Goal: Entertainment & Leisure: Consume media (video, audio)

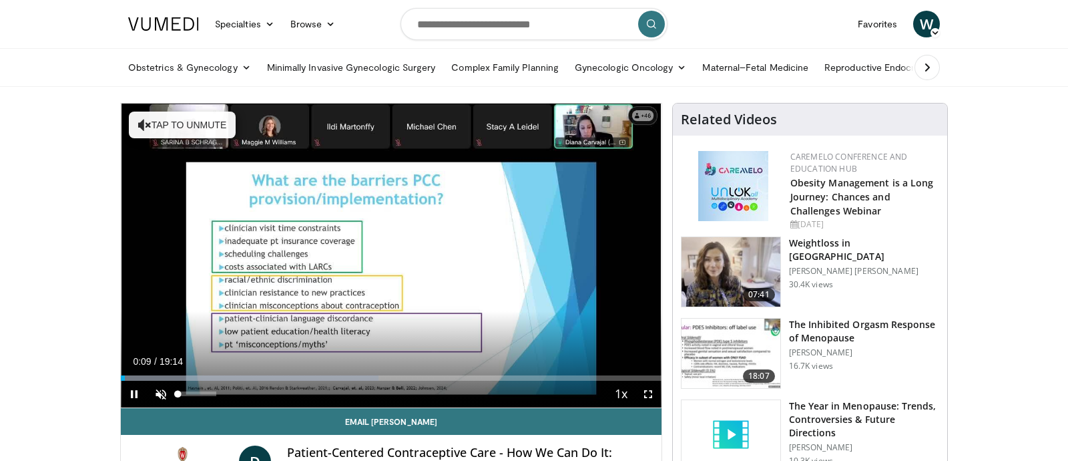
click at [159, 391] on span "Video Player" at bounding box center [161, 394] width 27 height 27
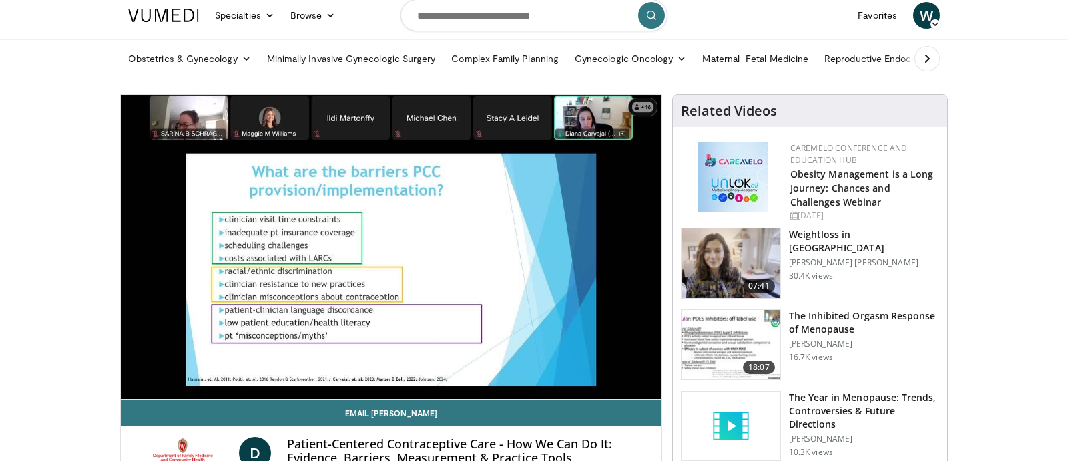
scroll to position [11, 0]
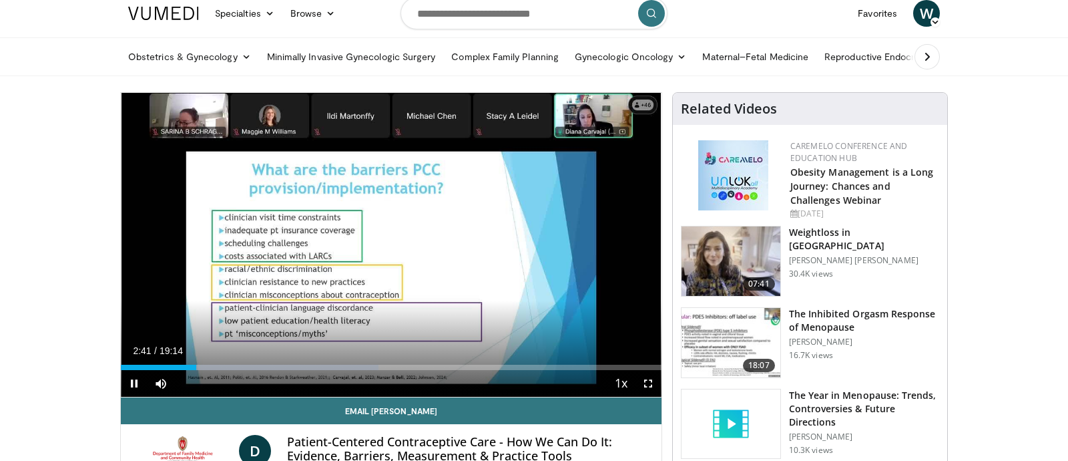
click at [648, 384] on span "Video Player" at bounding box center [648, 383] width 27 height 27
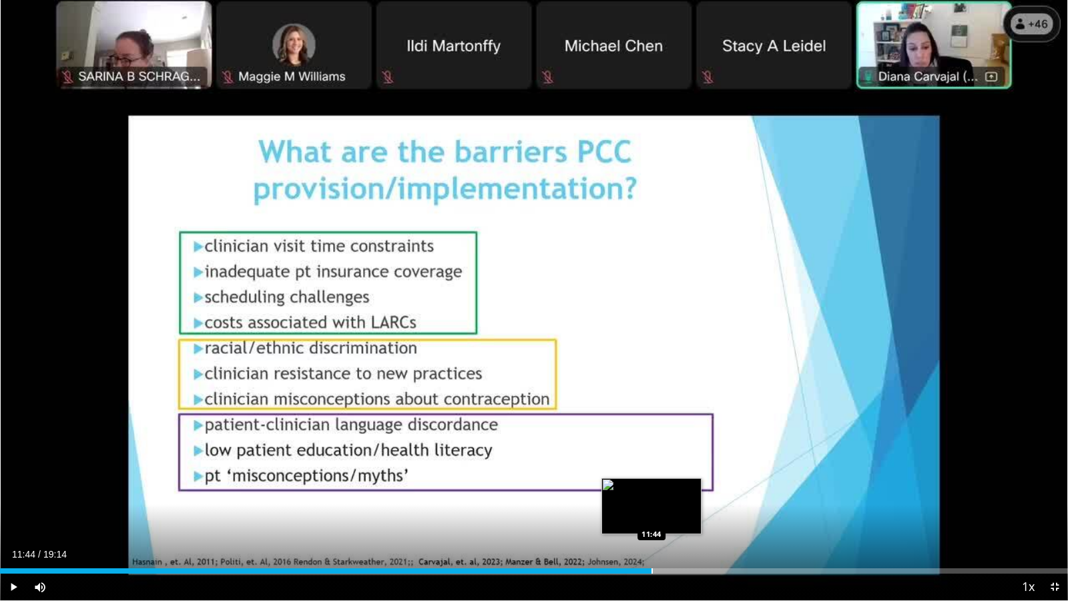
drag, startPoint x: 644, startPoint y: 570, endPoint x: 652, endPoint y: 571, distance: 8.1
click at [652, 460] on div "Progress Bar" at bounding box center [652, 570] width 1 height 5
drag, startPoint x: 652, startPoint y: 571, endPoint x: 663, endPoint y: 571, distance: 10.7
click at [663, 460] on div "Progress Bar" at bounding box center [662, 570] width 1 height 5
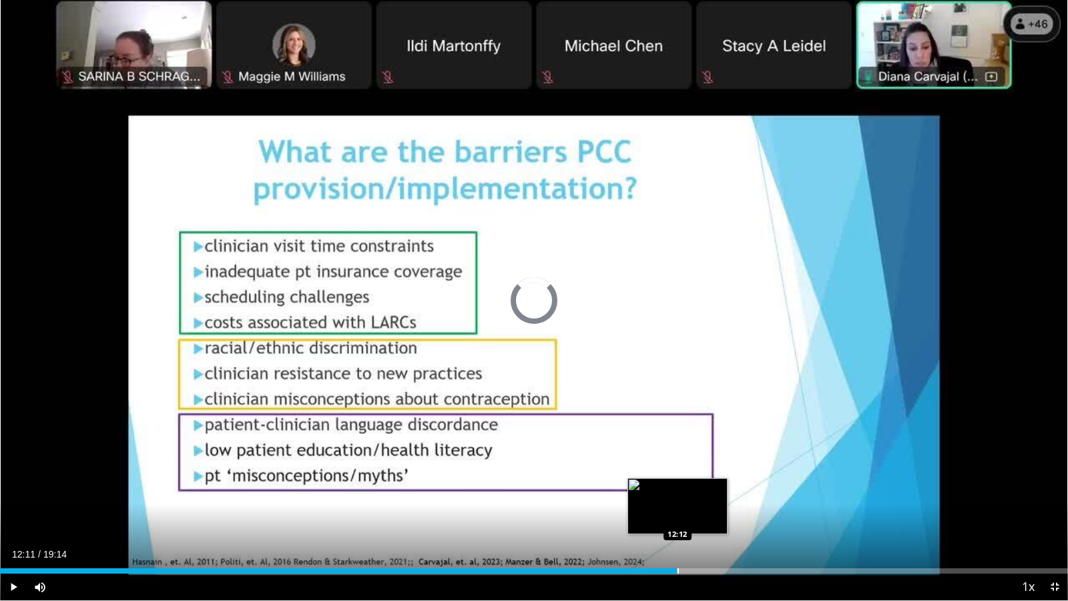
drag, startPoint x: 662, startPoint y: 572, endPoint x: 678, endPoint y: 573, distance: 15.4
click at [678, 460] on div "Progress Bar" at bounding box center [678, 570] width 1 height 5
click at [700, 460] on div "Progress Bar" at bounding box center [700, 570] width 1 height 5
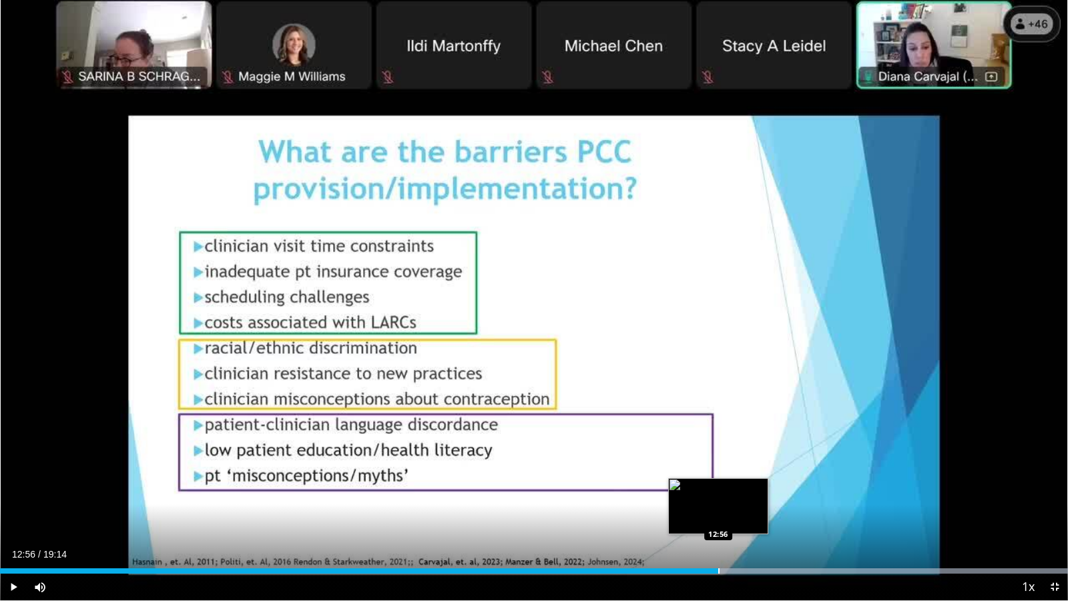
drag, startPoint x: 711, startPoint y: 573, endPoint x: 718, endPoint y: 573, distance: 7.3
click at [718, 460] on div "Progress Bar" at bounding box center [718, 570] width 1 height 5
click at [726, 460] on div "Current Time 12:58 / Duration 19:14 Pause Skip Backward Skip Forward Mute 88% L…" at bounding box center [534, 586] width 1068 height 27
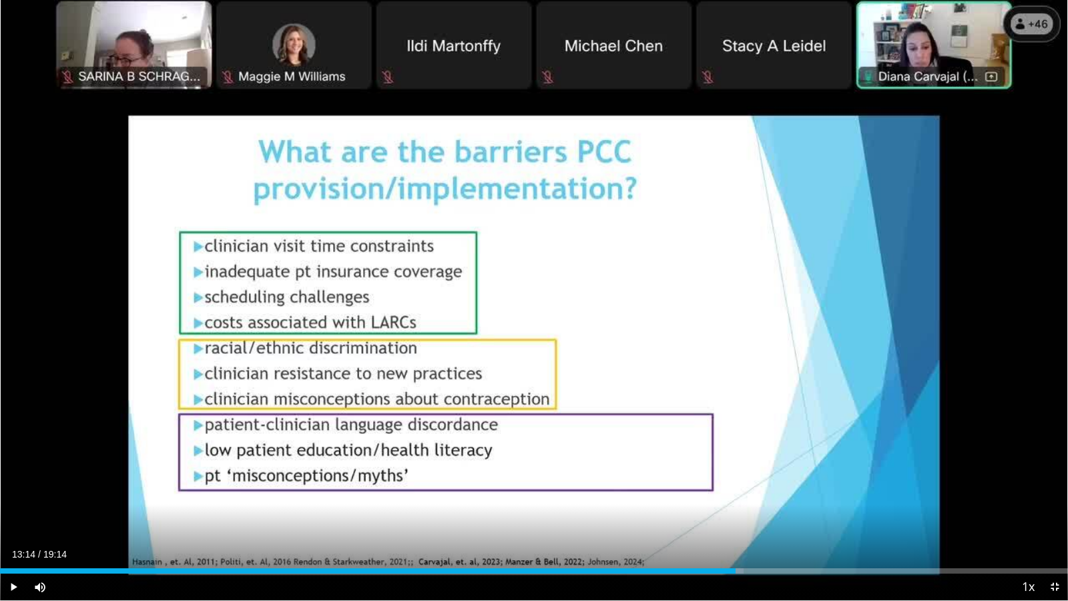
drag, startPoint x: 727, startPoint y: 573, endPoint x: 736, endPoint y: 573, distance: 8.7
click at [736, 460] on div "Current Time 13:14 / Duration 19:14 Play Skip Backward Skip Forward Mute 88% Lo…" at bounding box center [534, 586] width 1068 height 27
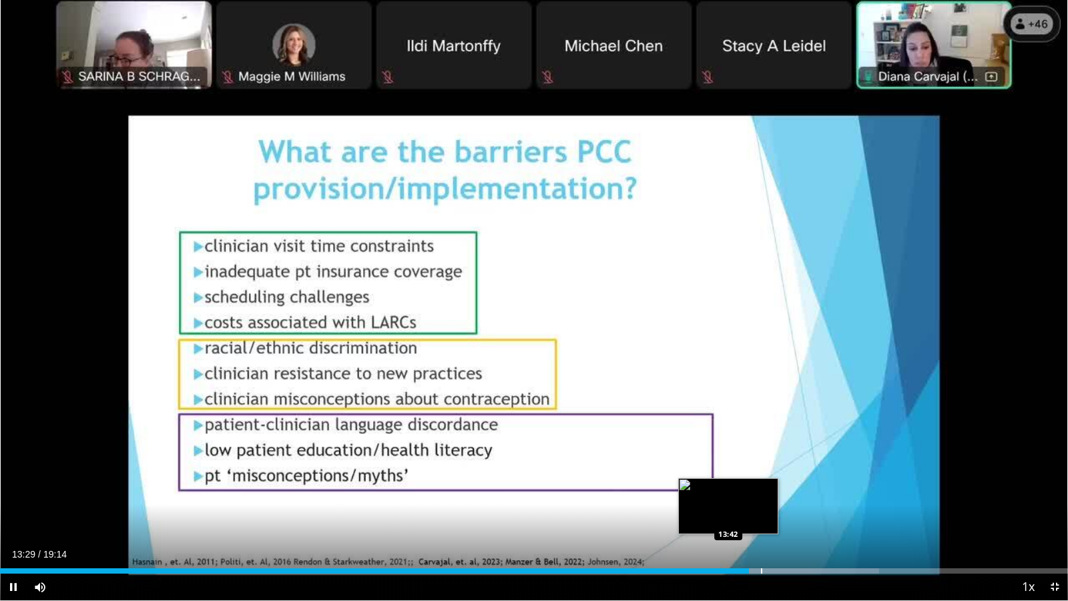
drag, startPoint x: 736, startPoint y: 573, endPoint x: 761, endPoint y: 572, distance: 24.7
click at [761, 460] on video-js "**********" at bounding box center [534, 300] width 1068 height 601
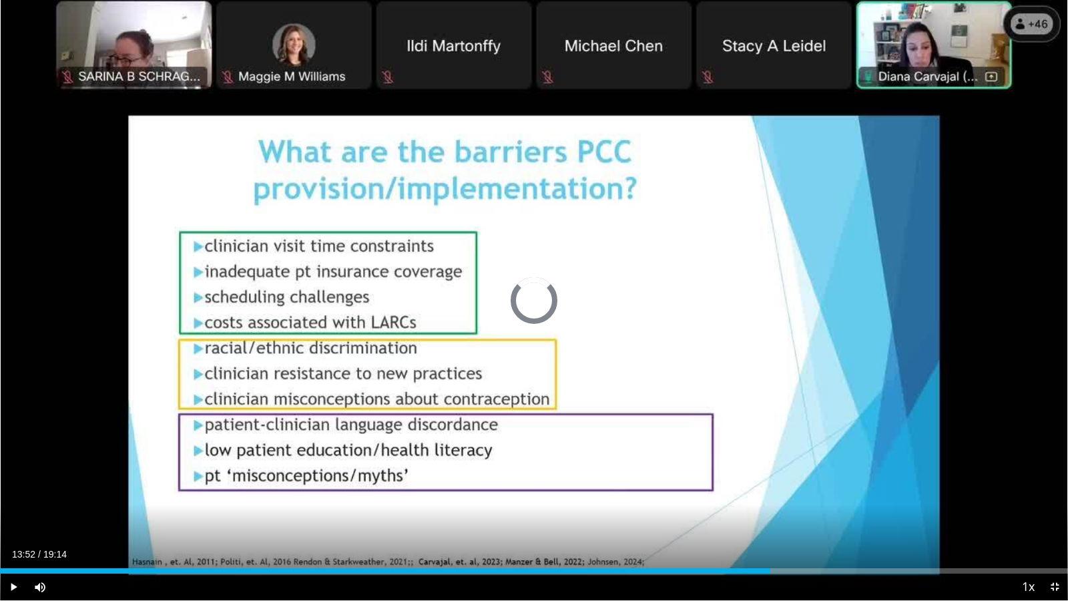
drag, startPoint x: 757, startPoint y: 573, endPoint x: 770, endPoint y: 575, distance: 13.5
click at [770, 460] on div "Current Time 13:52 / Duration 19:14 Play Skip Backward Skip Forward Mute 88% Lo…" at bounding box center [534, 586] width 1068 height 27
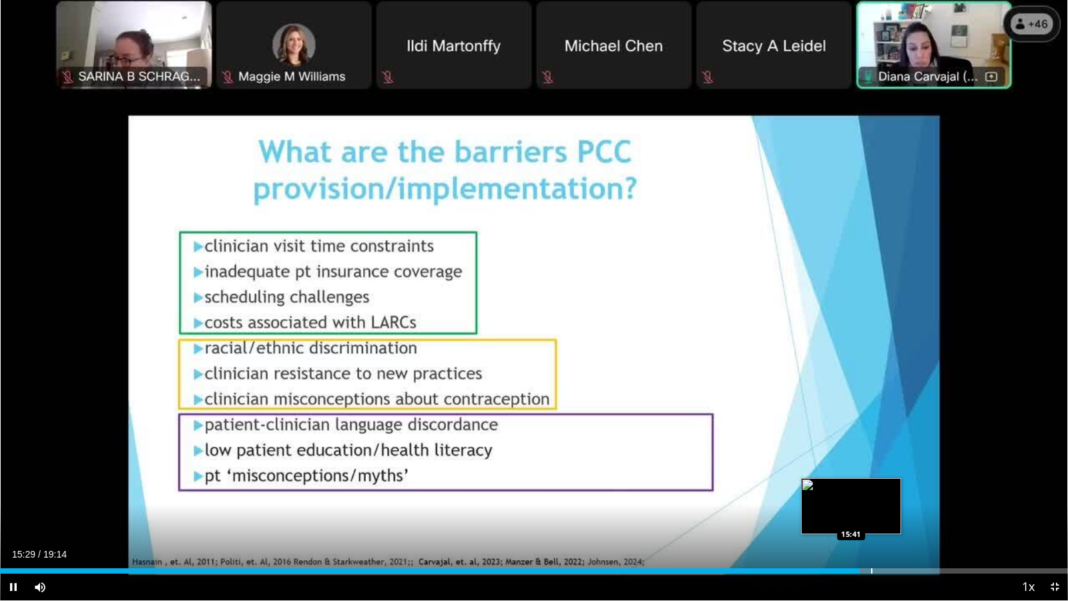
drag, startPoint x: 851, startPoint y: 572, endPoint x: 872, endPoint y: 572, distance: 20.7
click at [872, 460] on video-js "**********" at bounding box center [534, 300] width 1068 height 601
drag, startPoint x: 862, startPoint y: 568, endPoint x: 872, endPoint y: 569, distance: 10.1
click at [872, 460] on div "Progress Bar" at bounding box center [871, 570] width 1 height 5
drag, startPoint x: 872, startPoint y: 570, endPoint x: 880, endPoint y: 569, distance: 8.0
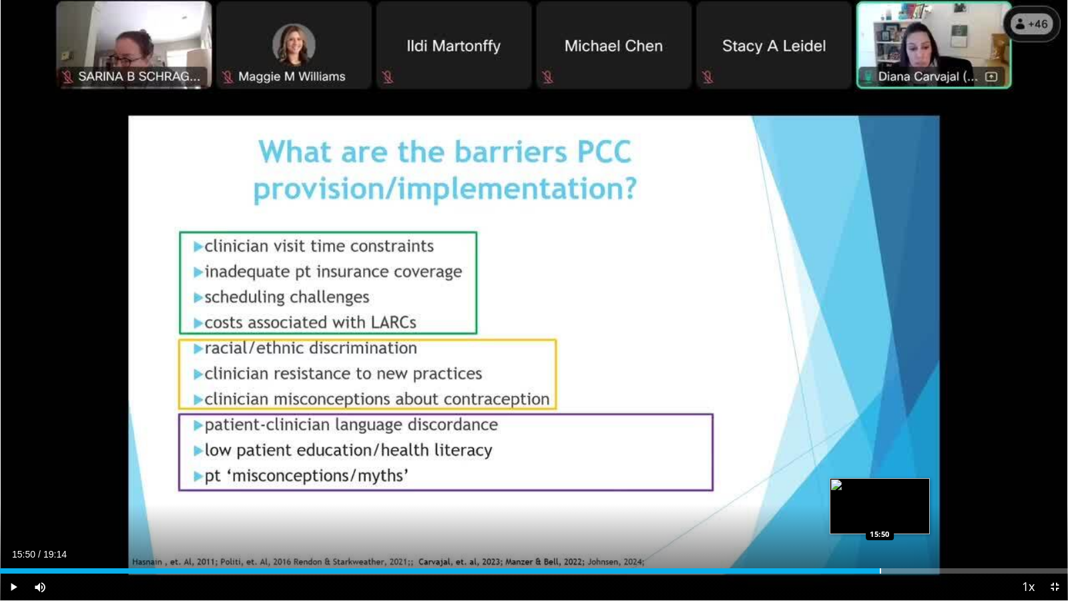
click at [880, 460] on div "Progress Bar" at bounding box center [880, 570] width 1 height 5
drag, startPoint x: 880, startPoint y: 569, endPoint x: 899, endPoint y: 571, distance: 18.8
click at [899, 460] on div "Progress Bar" at bounding box center [899, 570] width 1 height 5
click at [903, 460] on div "Progress Bar" at bounding box center [903, 570] width 1 height 5
click at [900, 460] on div "Progress Bar" at bounding box center [900, 570] width 1 height 5
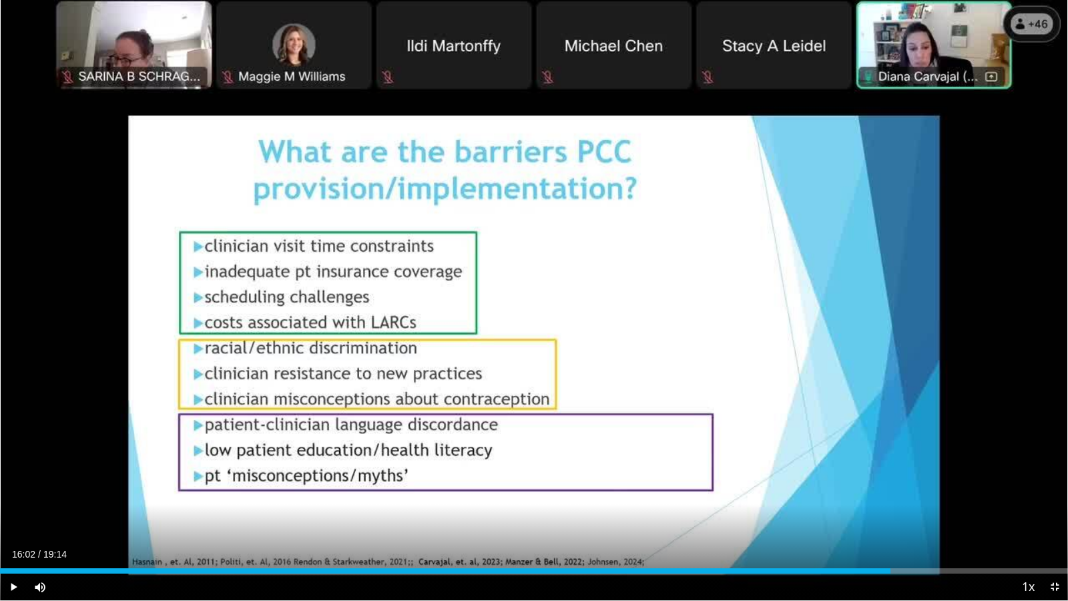
drag, startPoint x: 900, startPoint y: 572, endPoint x: 891, endPoint y: 573, distance: 9.4
click at [891, 460] on div "Current Time 16:02 / Duration 19:14 Play Skip Backward Skip Forward Mute 88% Lo…" at bounding box center [534, 586] width 1068 height 27
drag, startPoint x: 940, startPoint y: 572, endPoint x: 931, endPoint y: 571, distance: 8.7
click at [931, 460] on div "Loaded : 0.00% 16:46 16:46" at bounding box center [534, 570] width 1068 height 5
click at [941, 460] on div "Progress Bar" at bounding box center [941, 570] width 1 height 5
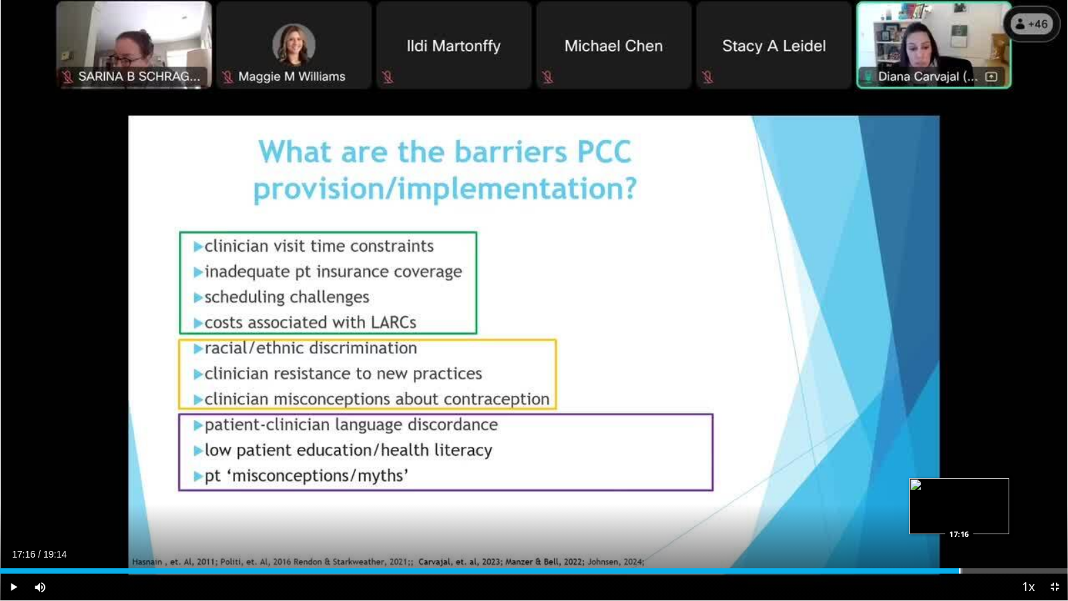
drag, startPoint x: 949, startPoint y: 571, endPoint x: 959, endPoint y: 571, distance: 10.0
click at [959, 460] on div "Progress Bar" at bounding box center [959, 570] width 1 height 5
drag, startPoint x: 959, startPoint y: 571, endPoint x: 971, endPoint y: 573, distance: 11.4
click at [971, 460] on div "Progress Bar" at bounding box center [971, 570] width 1 height 5
drag, startPoint x: 971, startPoint y: 573, endPoint x: 983, endPoint y: 574, distance: 12.8
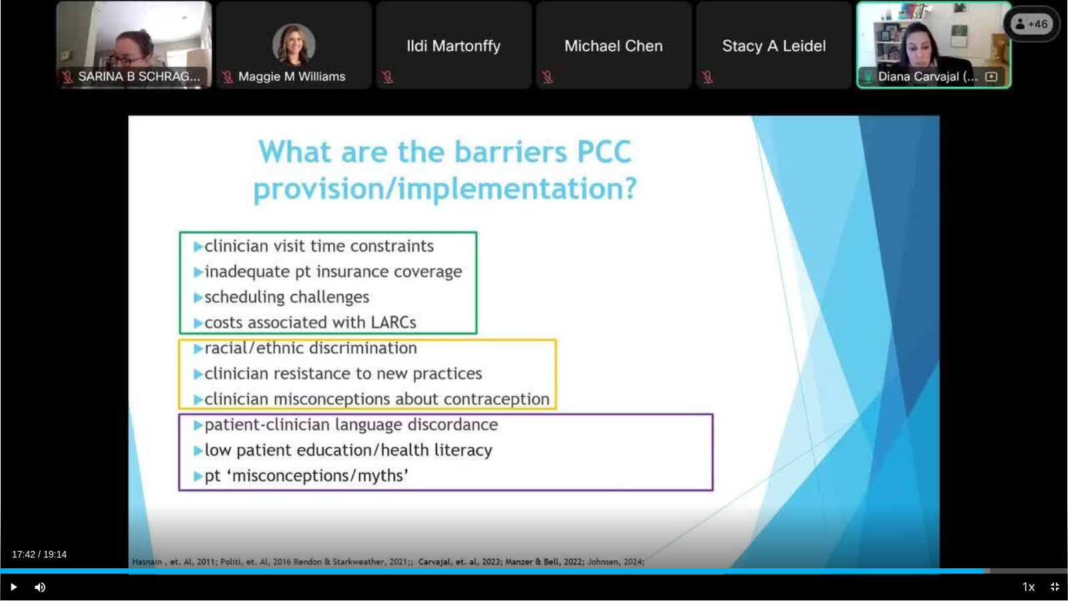
click at [983, 460] on div "Current Time 17:42 / Duration 19:14 Play Skip Backward Skip Forward Mute 88% Lo…" at bounding box center [534, 586] width 1068 height 27
click at [1056, 460] on video-js "**********" at bounding box center [534, 300] width 1068 height 601
click at [1051, 460] on div "Loaded : 0.00% 18:56 18:56" at bounding box center [534, 570] width 1068 height 5
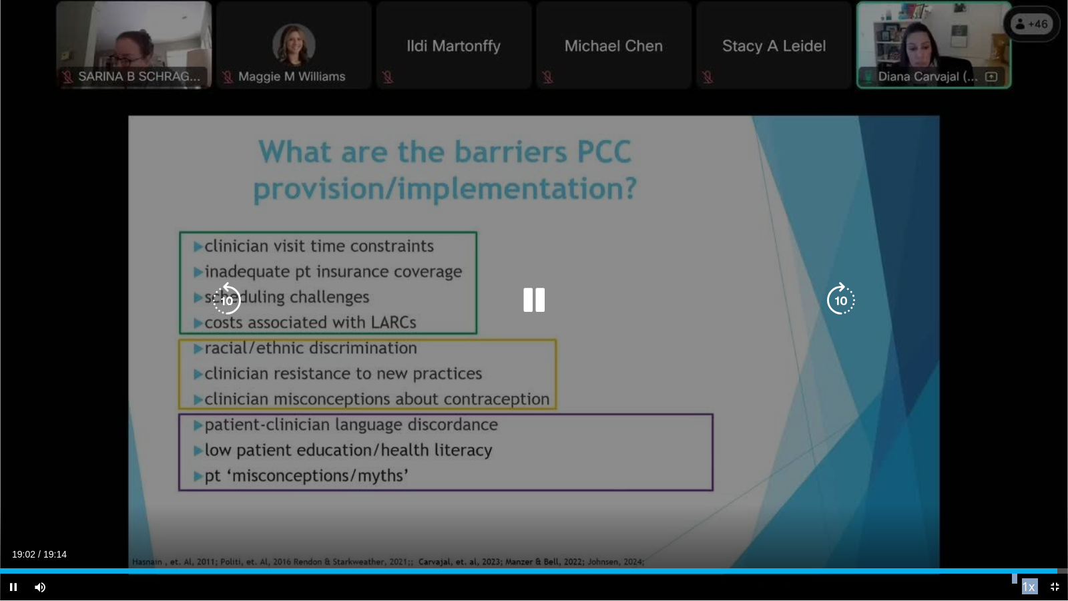
drag, startPoint x: 1051, startPoint y: 571, endPoint x: 1045, endPoint y: 572, distance: 6.7
click at [1042, 460] on video-js "**********" at bounding box center [534, 300] width 1068 height 601
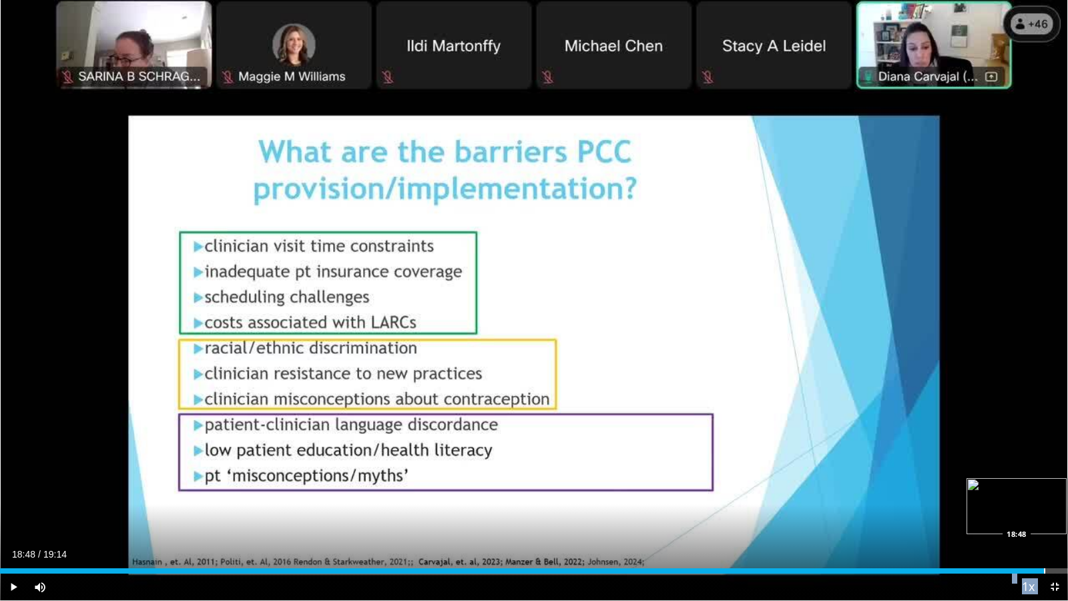
drag, startPoint x: 1059, startPoint y: 571, endPoint x: 1044, endPoint y: 571, distance: 14.7
click at [1044, 460] on div "Progress Bar" at bounding box center [1044, 570] width 1 height 5
